Goal: Communication & Community: Answer question/provide support

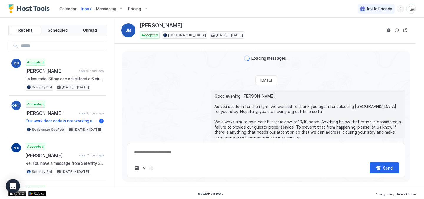
scroll to position [1159, 0]
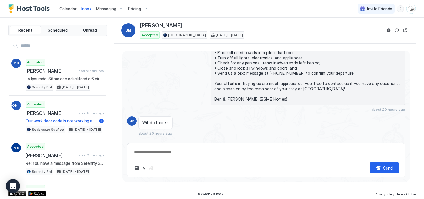
click at [69, 9] on span "Calendar" at bounding box center [67, 8] width 17 height 5
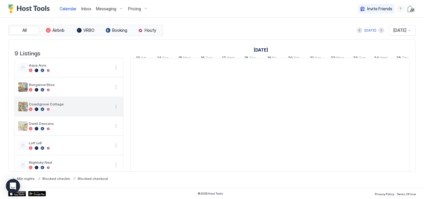
scroll to position [0, 327]
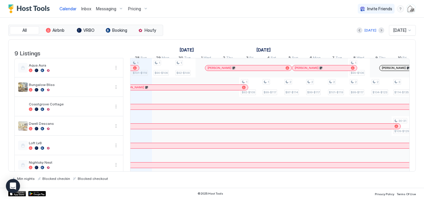
click at [134, 70] on div at bounding box center [135, 68] width 4 height 4
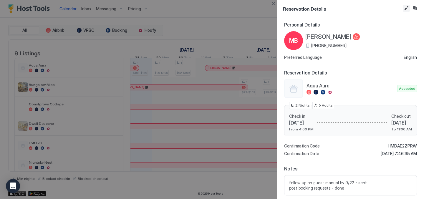
click at [405, 7] on button "Edit reservation" at bounding box center [405, 8] width 7 height 7
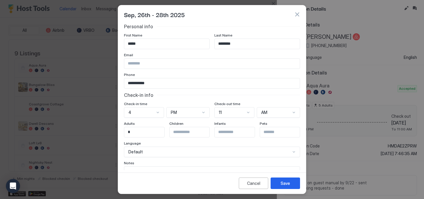
scroll to position [31, 0]
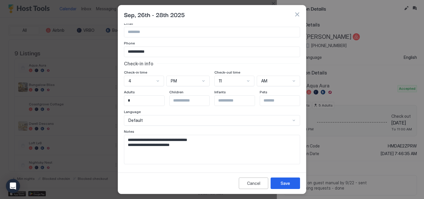
click at [219, 146] on textarea "**********" at bounding box center [211, 149] width 175 height 29
paste textarea "**********"
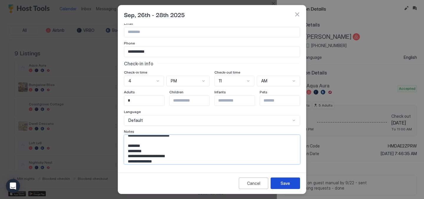
type textarea "**********"
click at [274, 181] on button "Save" at bounding box center [284, 182] width 29 height 11
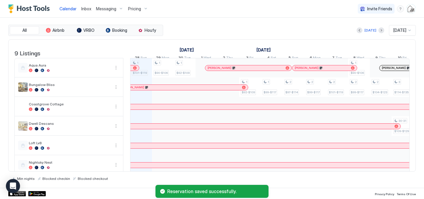
click at [133, 70] on div at bounding box center [135, 68] width 4 height 4
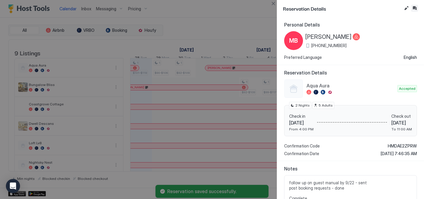
click at [413, 6] on button "Inbox" at bounding box center [414, 8] width 7 height 7
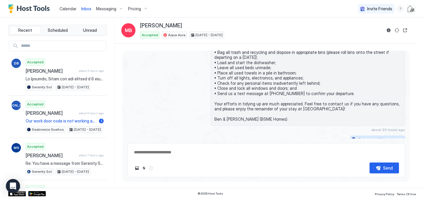
click at [390, 136] on div "Scheduled Messages" at bounding box center [378, 139] width 40 height 6
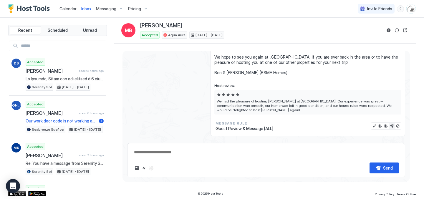
click at [392, 123] on button "Send now" at bounding box center [392, 126] width 6 height 6
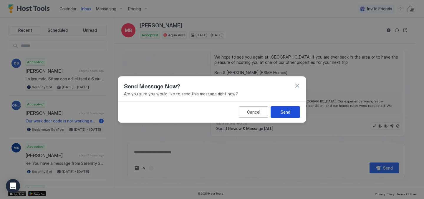
click at [294, 110] on button "Send" at bounding box center [284, 111] width 29 height 11
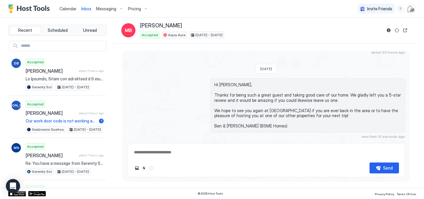
scroll to position [1392, 0]
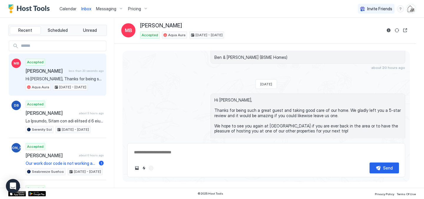
click at [61, 9] on span "Calendar" at bounding box center [67, 8] width 17 height 5
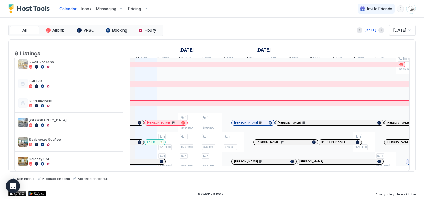
scroll to position [0, 321]
click at [135, 121] on div at bounding box center [135, 122] width 5 height 5
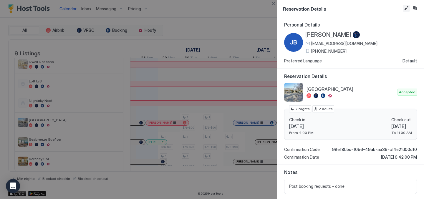
click at [408, 7] on button "Edit reservation" at bounding box center [405, 8] width 7 height 7
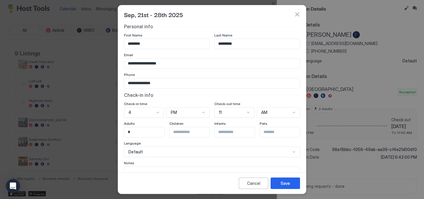
scroll to position [31, 0]
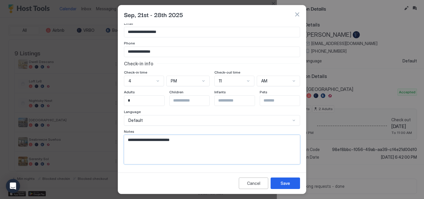
click at [203, 144] on textarea "**********" at bounding box center [211, 149] width 175 height 29
paste textarea "**********"
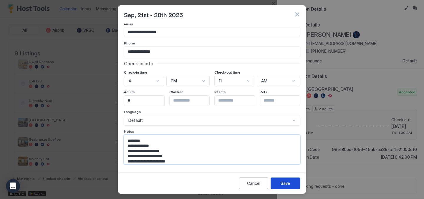
type textarea "**********"
click at [284, 179] on button "Save" at bounding box center [284, 182] width 29 height 11
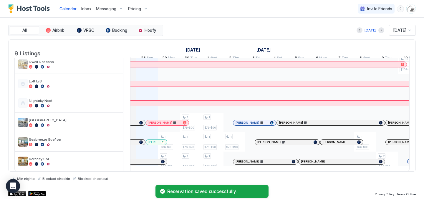
click at [134, 122] on div at bounding box center [134, 122] width 5 height 5
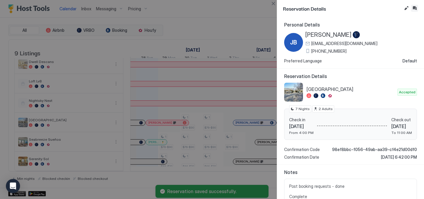
click at [414, 8] on button "Inbox" at bounding box center [414, 8] width 7 height 7
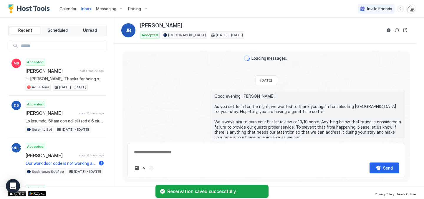
scroll to position [1197, 0]
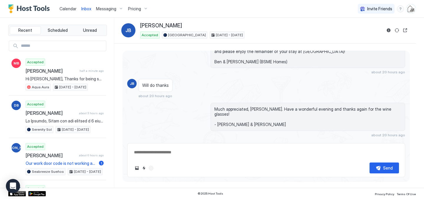
click at [364, 142] on div "Scheduled Messages" at bounding box center [378, 145] width 40 height 6
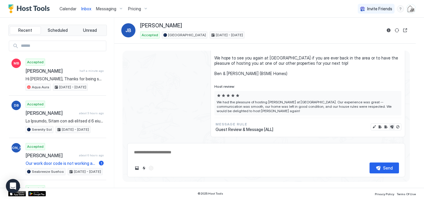
click at [392, 124] on button "Send now" at bounding box center [392, 127] width 6 height 6
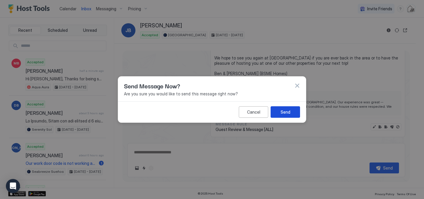
click at [293, 114] on button "Send" at bounding box center [284, 111] width 29 height 11
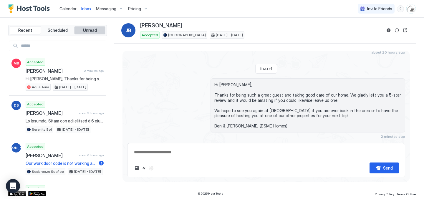
scroll to position [1174, 0]
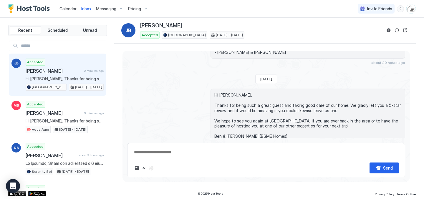
click at [64, 7] on span "Calendar" at bounding box center [67, 8] width 17 height 5
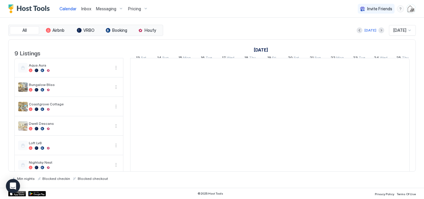
scroll to position [0, 327]
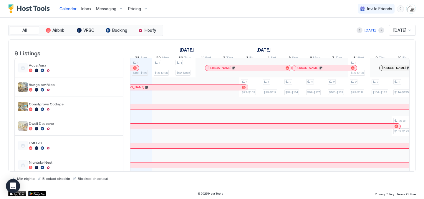
click at [86, 7] on span "Inbox" at bounding box center [86, 8] width 10 height 5
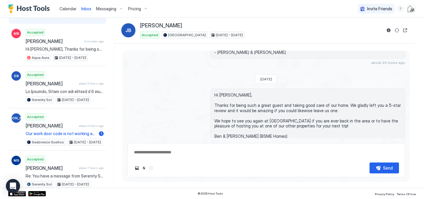
scroll to position [73, 0]
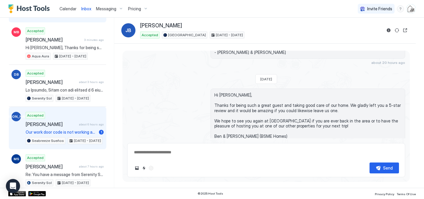
click at [76, 126] on span "[PERSON_NAME]" at bounding box center [51, 124] width 51 height 6
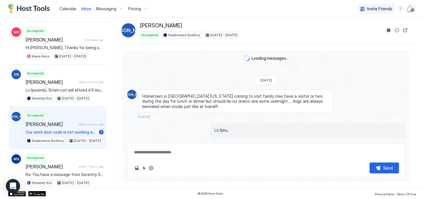
scroll to position [1220, 0]
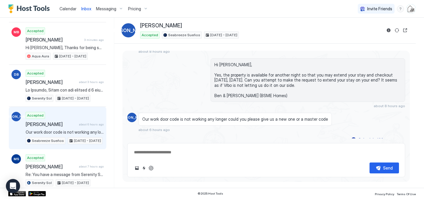
click at [69, 8] on span "Calendar" at bounding box center [67, 8] width 17 height 5
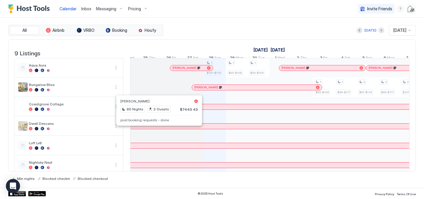
click at [156, 129] on div at bounding box center [156, 126] width 5 height 5
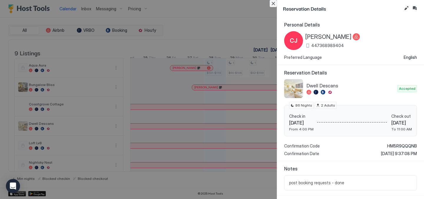
click at [272, 6] on button "Close" at bounding box center [272, 3] width 7 height 7
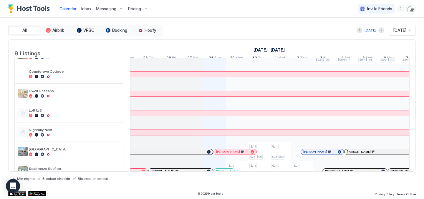
scroll to position [31, 0]
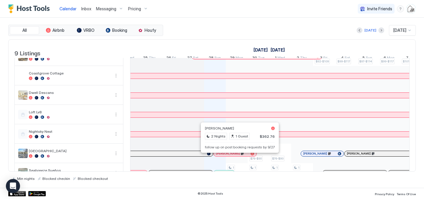
click at [238, 156] on div at bounding box center [237, 153] width 5 height 5
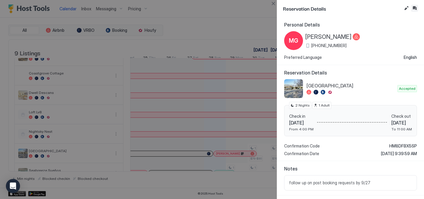
click at [415, 10] on button "Inbox" at bounding box center [414, 8] width 7 height 7
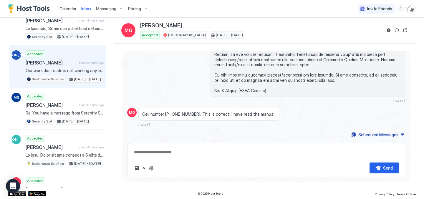
scroll to position [139, 0]
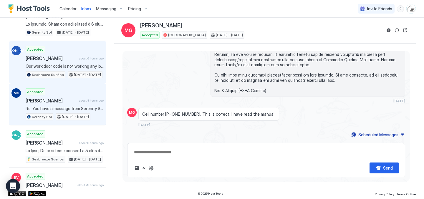
click at [61, 105] on div "Accepted [PERSON_NAME] about 8 hours ago Re: You have a message from Serenity S…" at bounding box center [65, 104] width 78 height 32
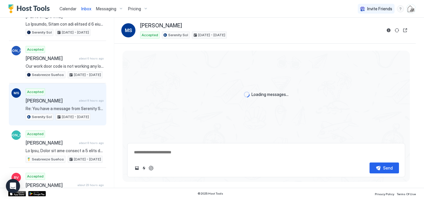
scroll to position [222, 0]
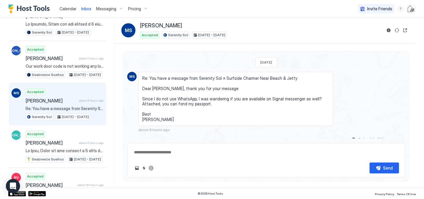
click at [146, 151] on textarea at bounding box center [265, 152] width 265 height 11
click at [134, 154] on textarea "**********" at bounding box center [265, 145] width 265 height 23
click at [252, 152] on textarea "**********" at bounding box center [265, 145] width 265 height 23
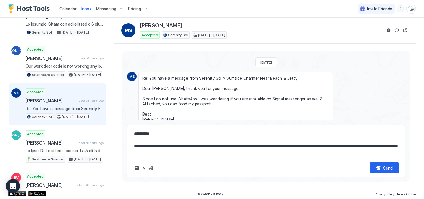
type textarea "**********"
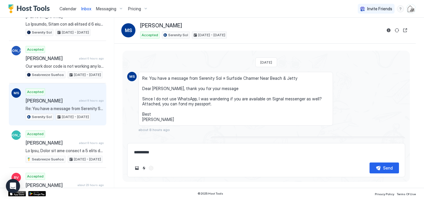
scroll to position [294, 0]
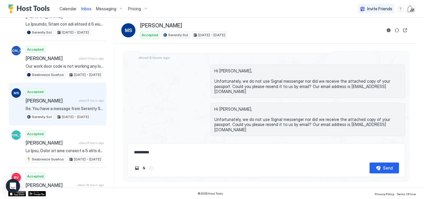
click at [66, 7] on span "Calendar" at bounding box center [67, 8] width 17 height 5
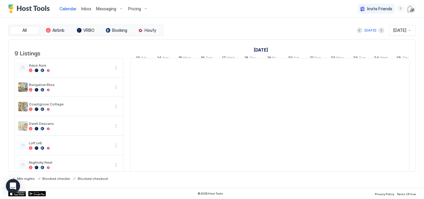
scroll to position [0, 327]
